Goal: Task Accomplishment & Management: Use online tool/utility

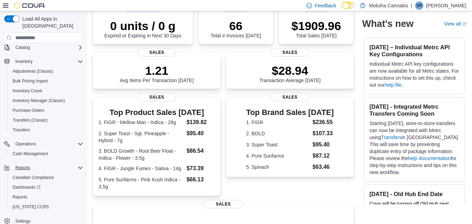
scroll to position [60, 0]
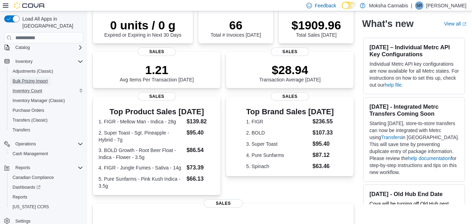
click at [35, 78] on span "Bulk Pricing Import" at bounding box center [30, 81] width 35 height 6
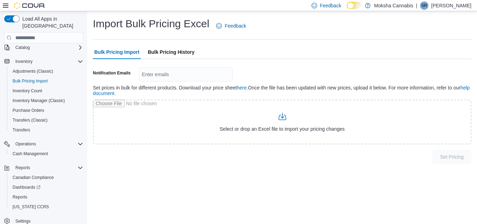
click at [173, 74] on div "Enter emails" at bounding box center [186, 74] width 94 height 14
click at [280, 61] on div at bounding box center [282, 63] width 379 height 8
click at [176, 76] on div "***" at bounding box center [186, 74] width 94 height 14
type input "**********"
click at [16, 194] on span "Reports" at bounding box center [20, 197] width 15 height 6
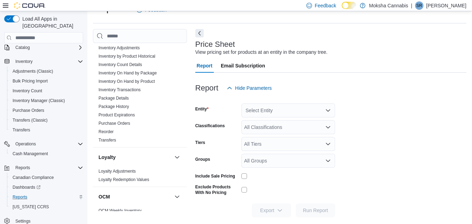
scroll to position [240, 0]
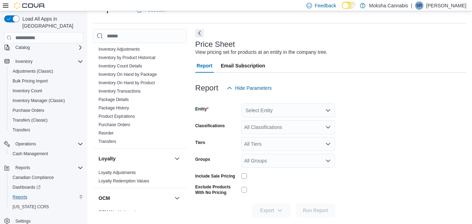
click at [284, 113] on div "Select Entity" at bounding box center [288, 110] width 94 height 14
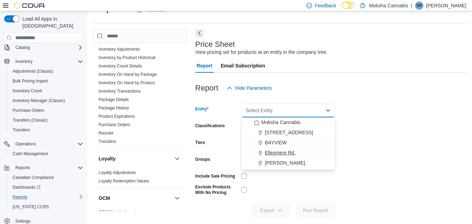
click at [280, 154] on span "Ellesmere Rd." at bounding box center [280, 152] width 31 height 7
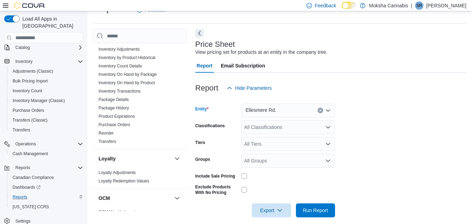
click at [388, 188] on form "Entity [PERSON_NAME]. Combo box. Selected. Ellesmere Rd.. Press Backspace to de…" at bounding box center [330, 156] width 271 height 122
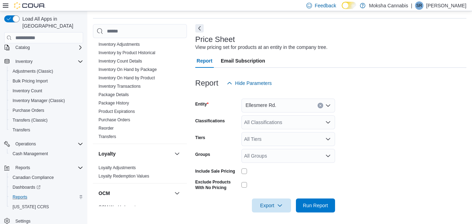
scroll to position [23, 0]
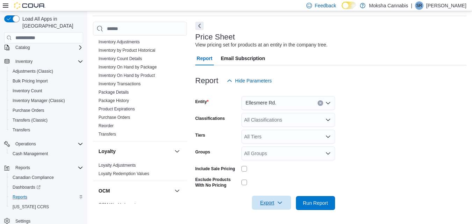
click at [266, 202] on span "Export" at bounding box center [271, 203] width 31 height 14
click at [265, 162] on span "Export to Excel" at bounding box center [272, 161] width 31 height 6
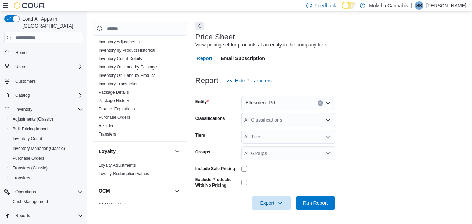
click at [1, 7] on div "Feedback Dark Mode Moksha Cannabis | SR [PERSON_NAME]" at bounding box center [236, 5] width 472 height 11
click at [7, 5] on icon at bounding box center [6, 5] width 6 height 4
